Goal: Transaction & Acquisition: Purchase product/service

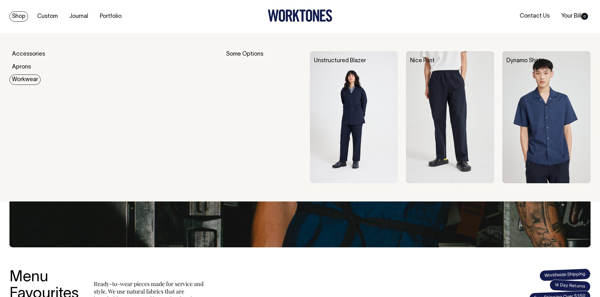
click at [27, 76] on link "Workwear" at bounding box center [24, 80] width 31 height 10
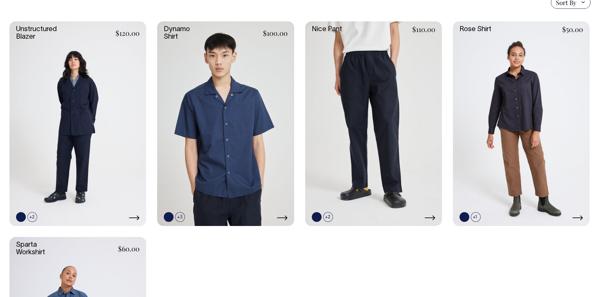
scroll to position [189, 0]
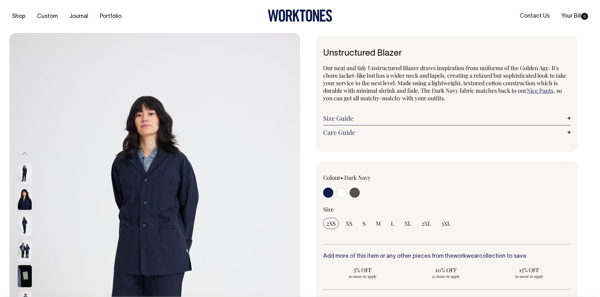
click at [376, 131] on link "Care Guide" at bounding box center [447, 133] width 248 height 8
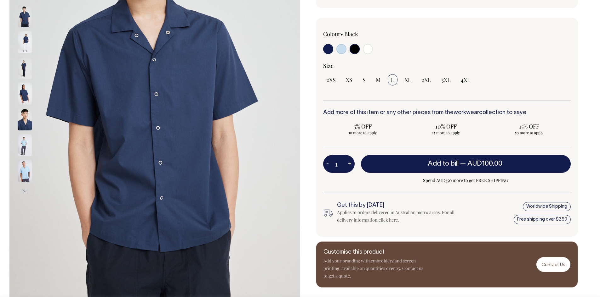
scroll to position [157, 0]
click at [23, 68] on img at bounding box center [25, 68] width 14 height 22
